Goal: Task Accomplishment & Management: Use online tool/utility

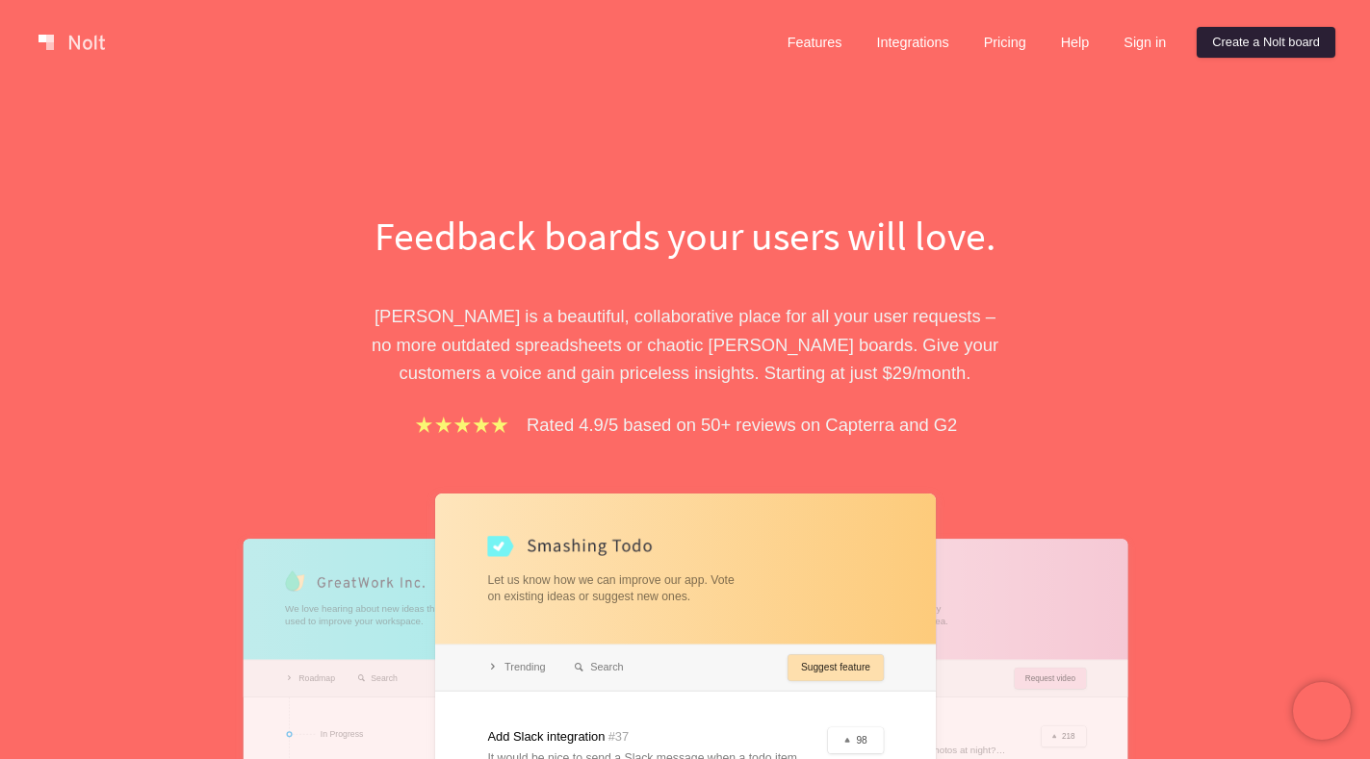
click at [1256, 48] on link "Create a Nolt board" at bounding box center [1265, 42] width 139 height 31
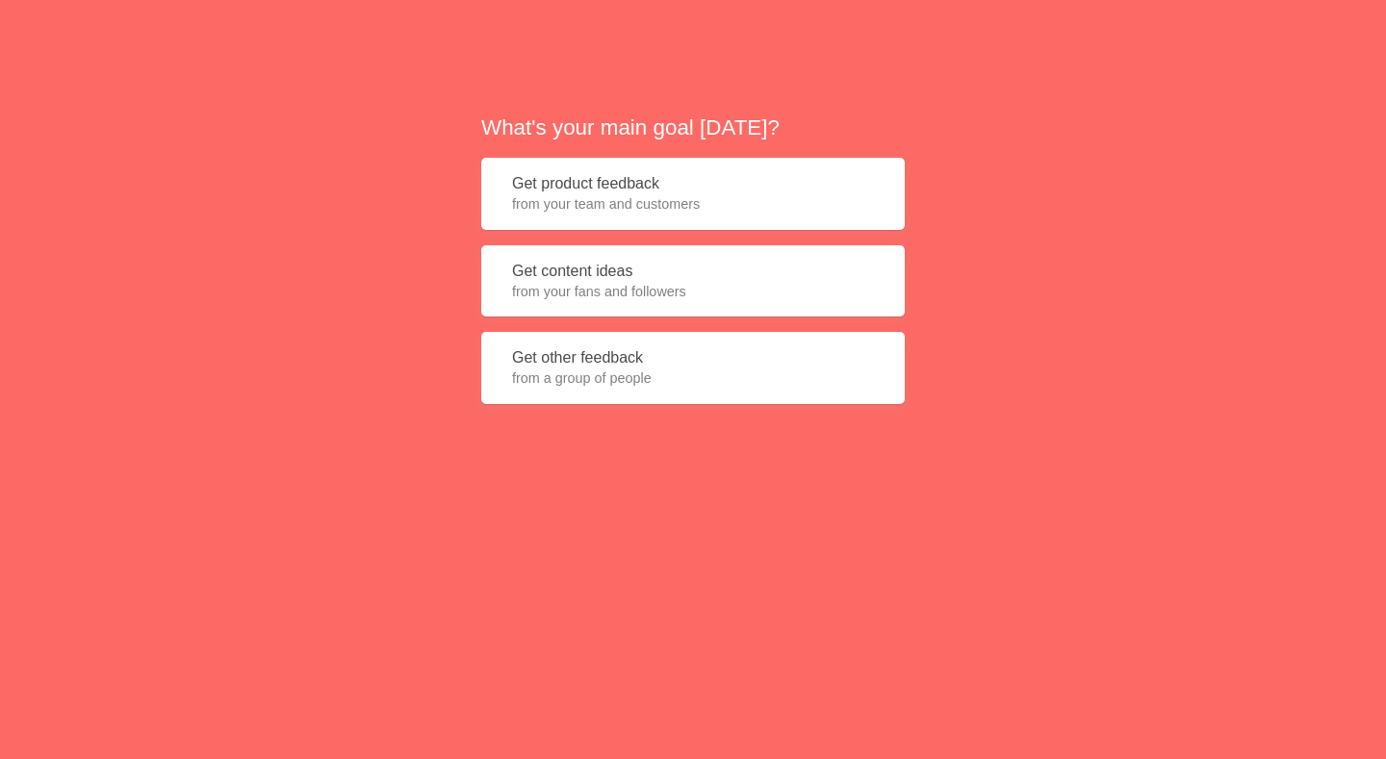
click at [602, 176] on button "Get product feedback from your team and customers" at bounding box center [693, 194] width 424 height 72
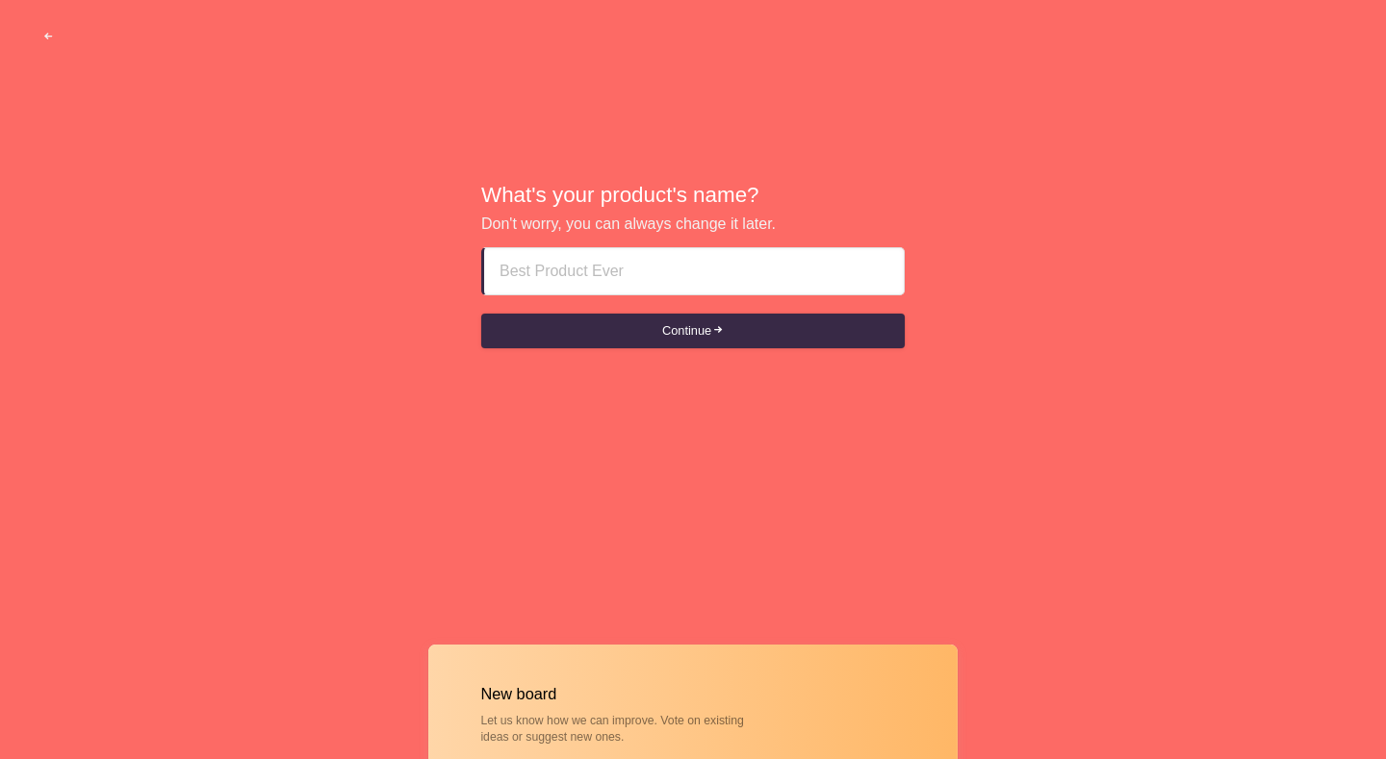
paste input "call girls in umm al quwain UAQ___+971563550163"
type input "call girls in umm al quwain UAQ___+971563550163"
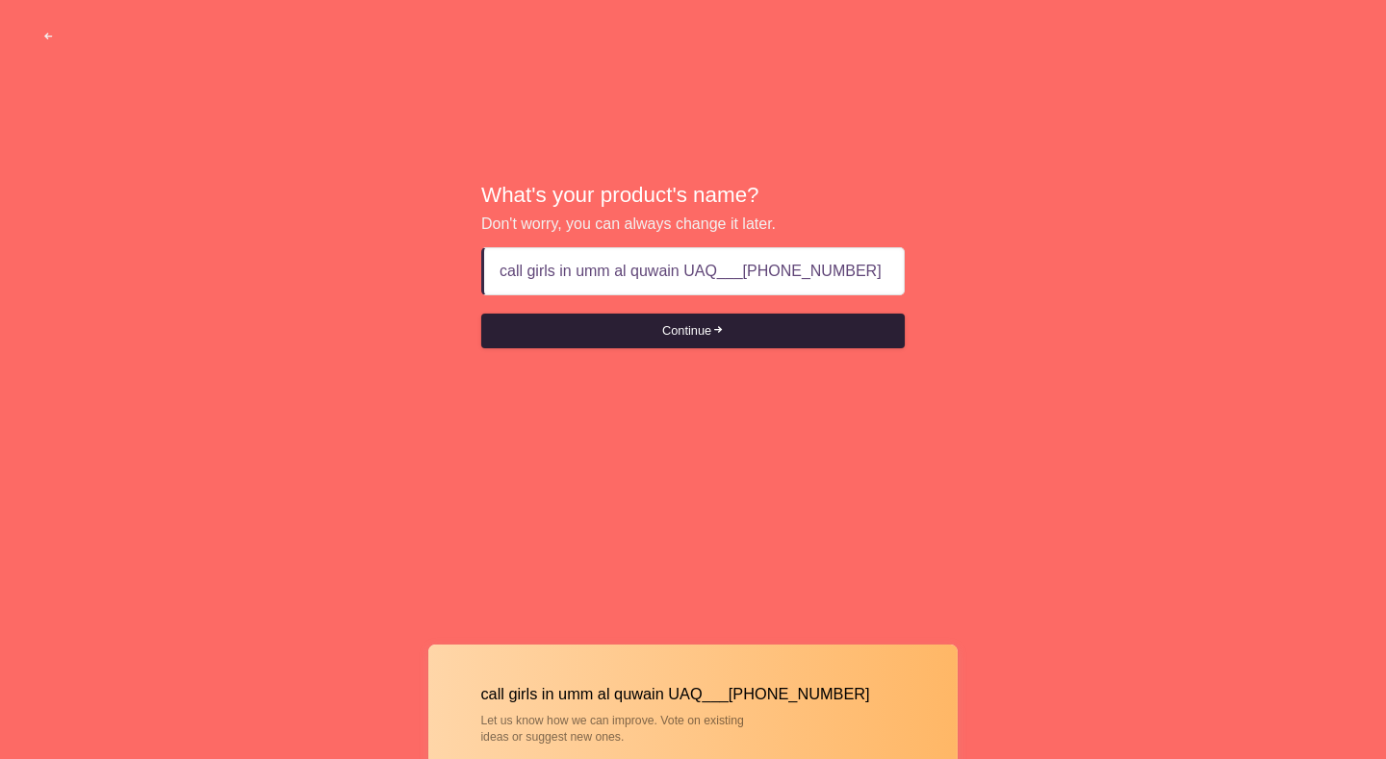
click at [704, 320] on button "Continue" at bounding box center [693, 331] width 424 height 35
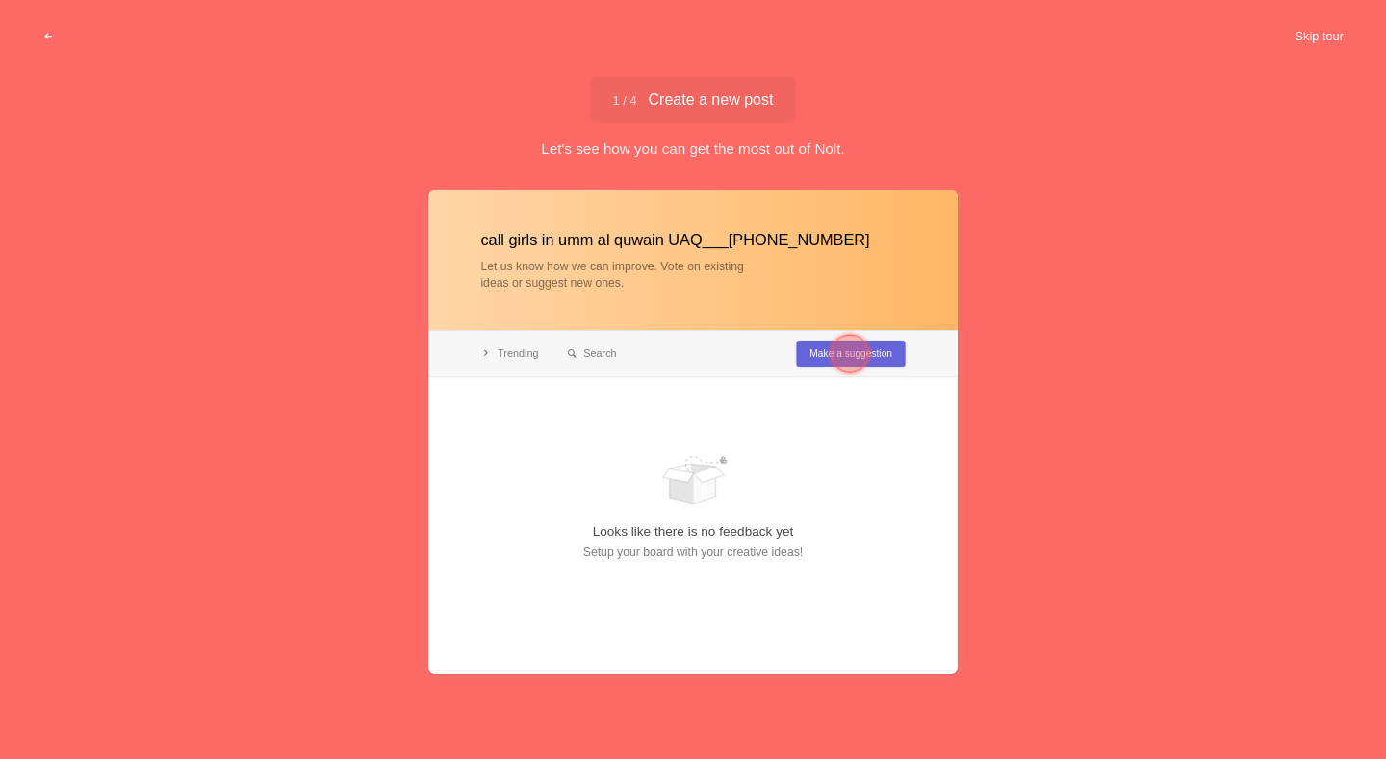
click at [1308, 24] on button "Skip tour" at bounding box center [1319, 36] width 95 height 35
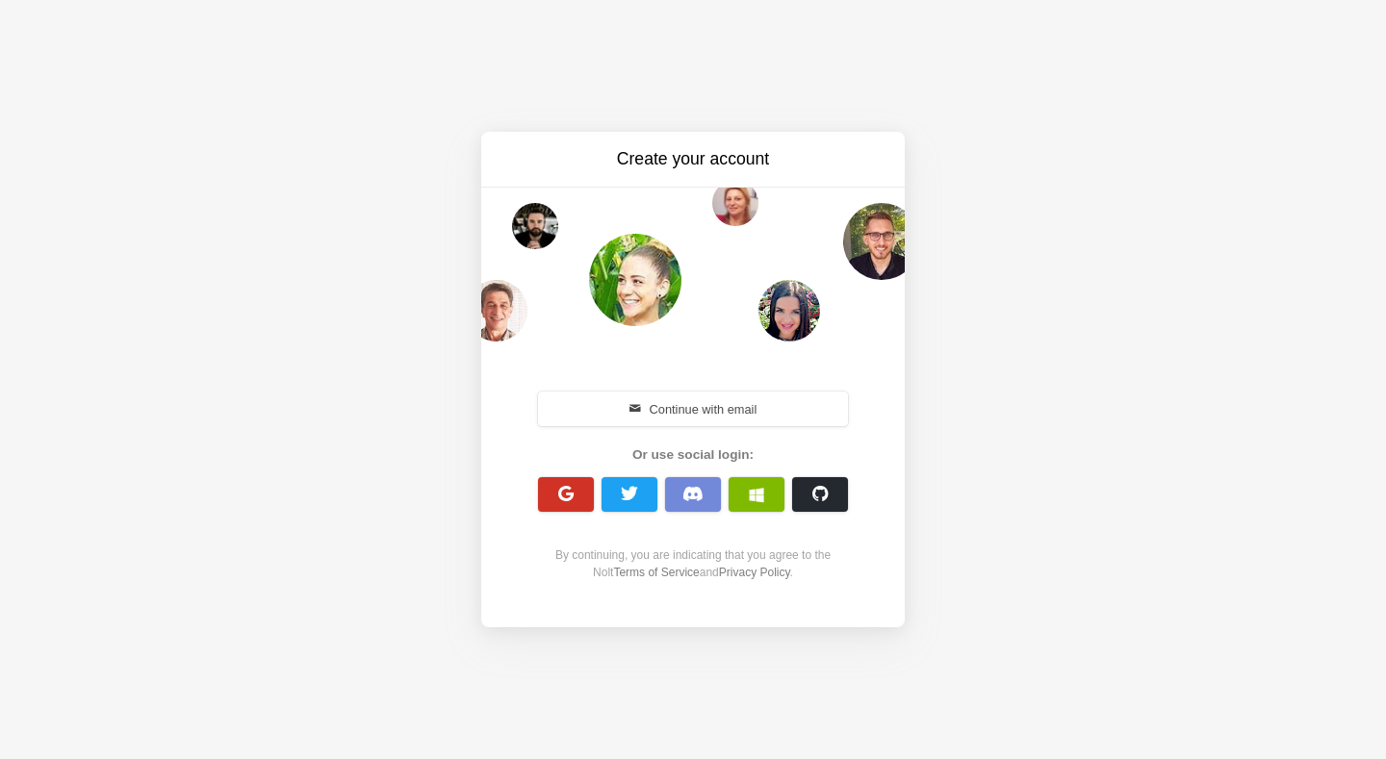
click at [553, 480] on button "button" at bounding box center [566, 494] width 56 height 35
